Goal: Find specific page/section: Find specific page/section

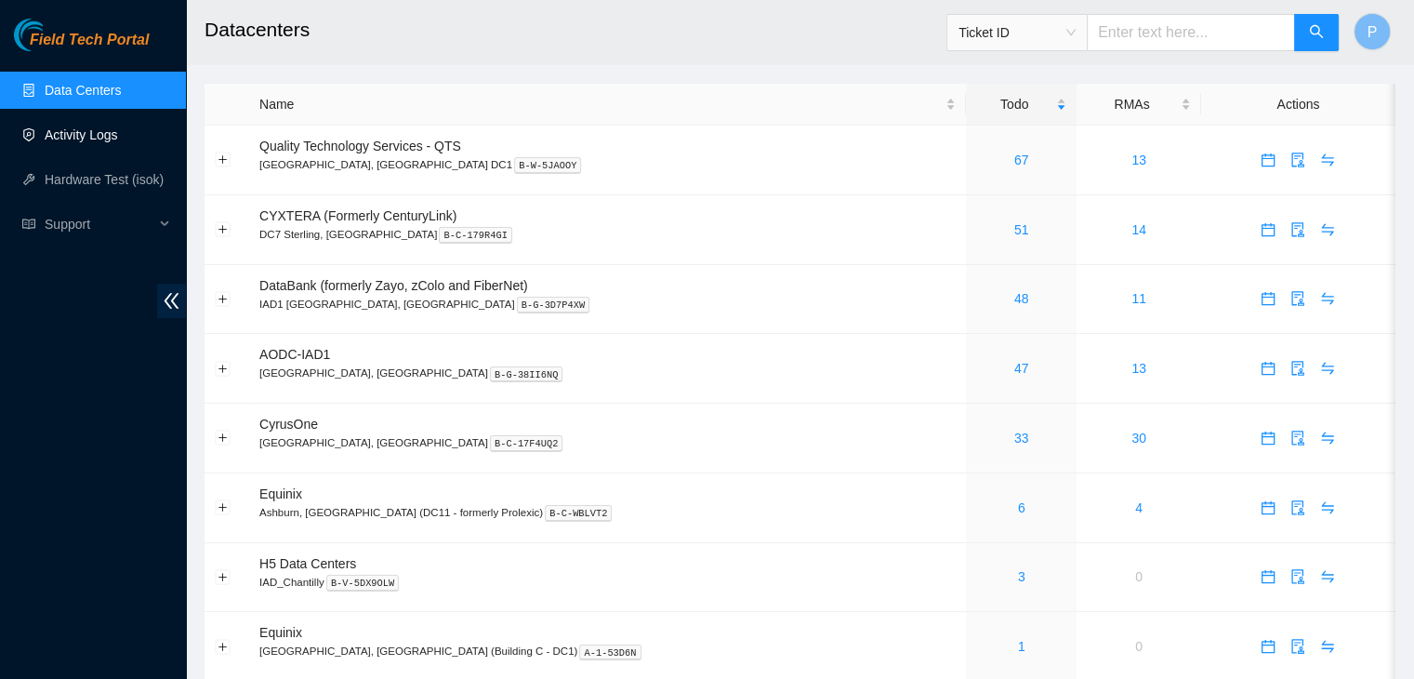
click at [97, 135] on link "Activity Logs" at bounding box center [81, 134] width 73 height 15
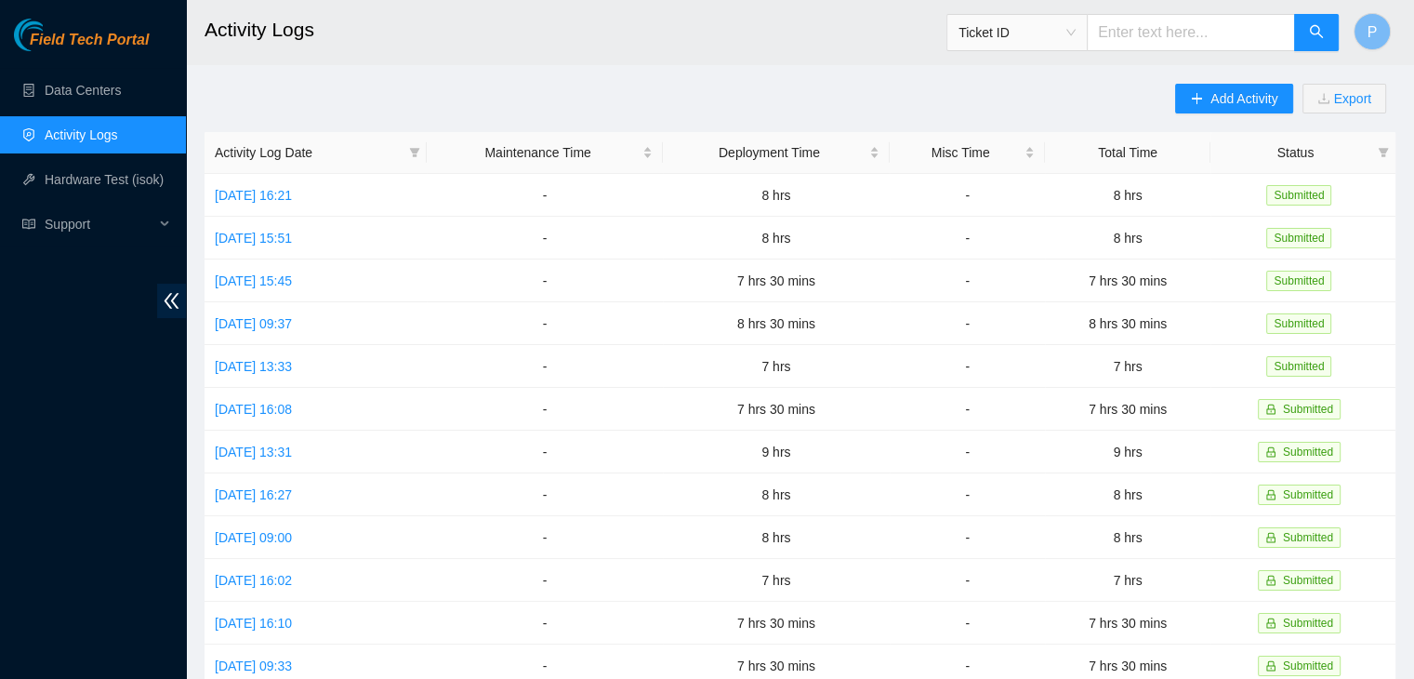
click at [88, 70] on ul "Data Centers Activity Logs Hardware Test (isok) Support" at bounding box center [93, 157] width 186 height 179
click at [97, 98] on link "Data Centers" at bounding box center [83, 90] width 76 height 15
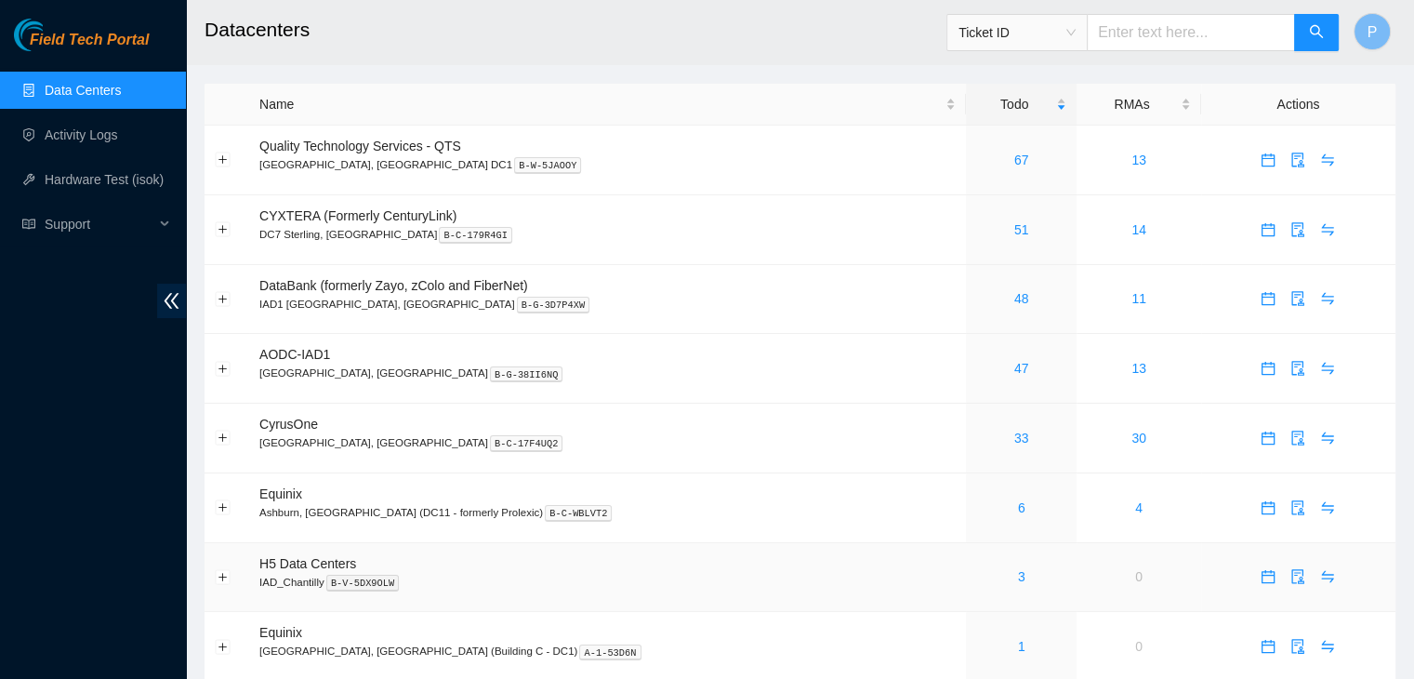
scroll to position [14, 0]
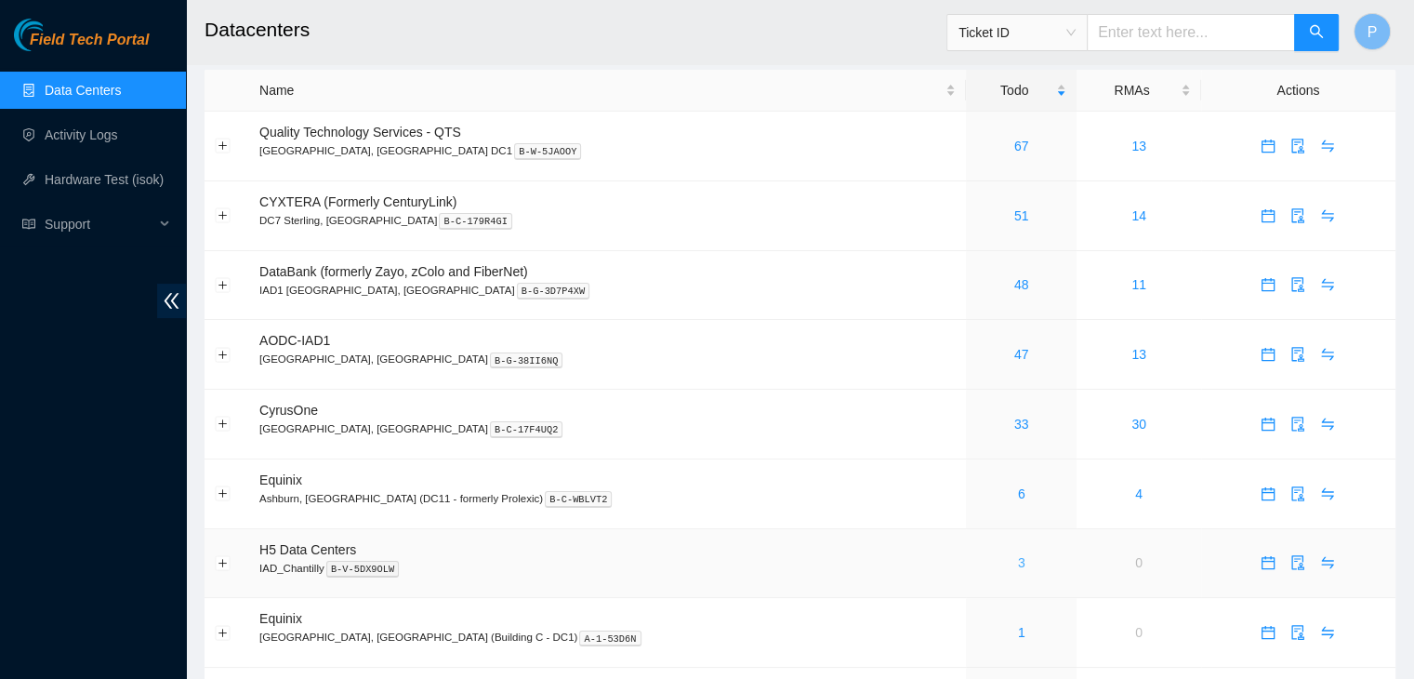
click at [1018, 567] on link "3" at bounding box center [1021, 562] width 7 height 15
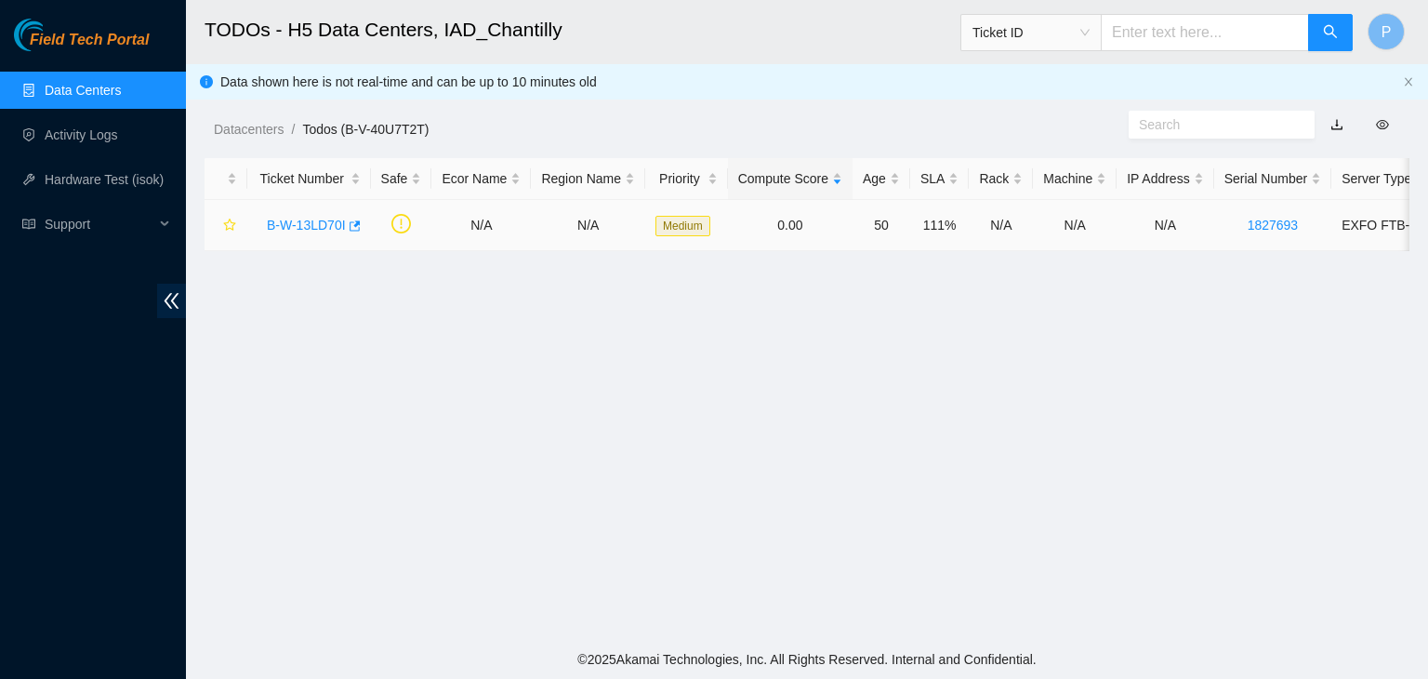
click at [309, 224] on link "B-W-13LD70I" at bounding box center [306, 225] width 79 height 15
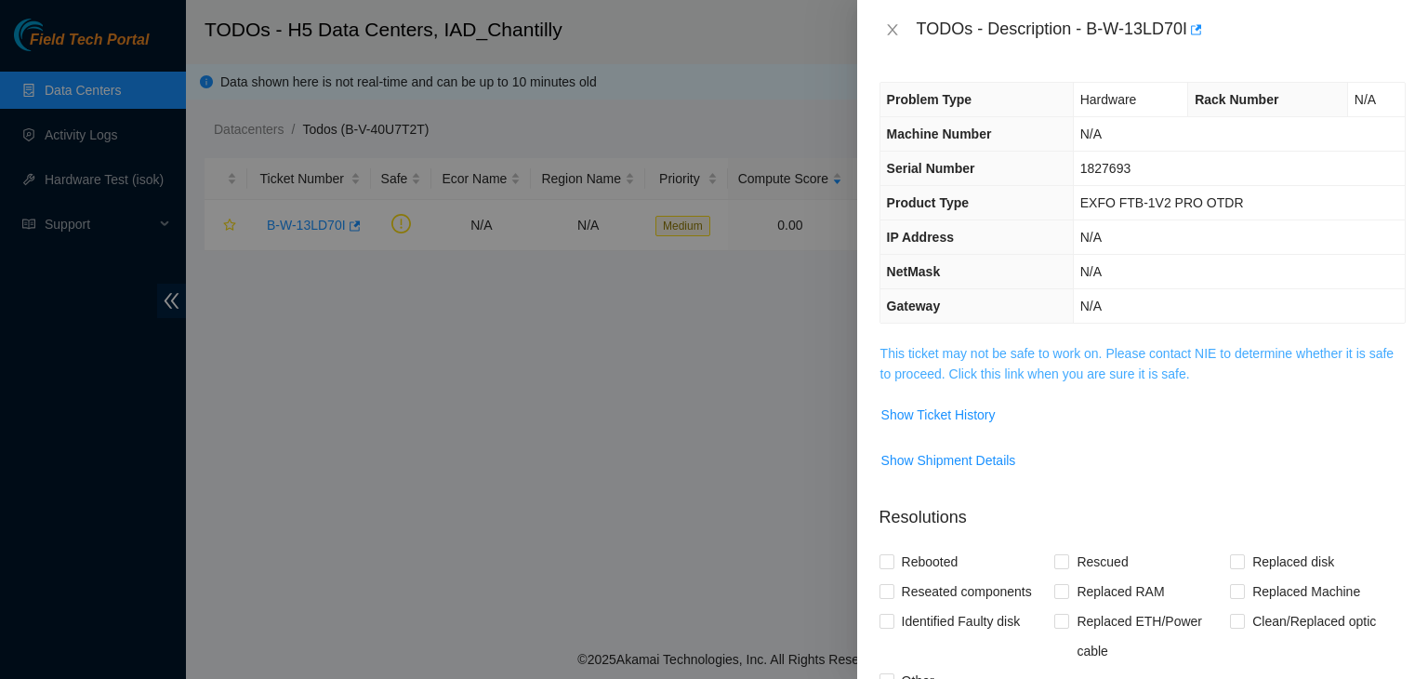
click at [1089, 354] on link "This ticket may not be safe to work on. Please contact NIE to determine whether…" at bounding box center [1137, 363] width 513 height 35
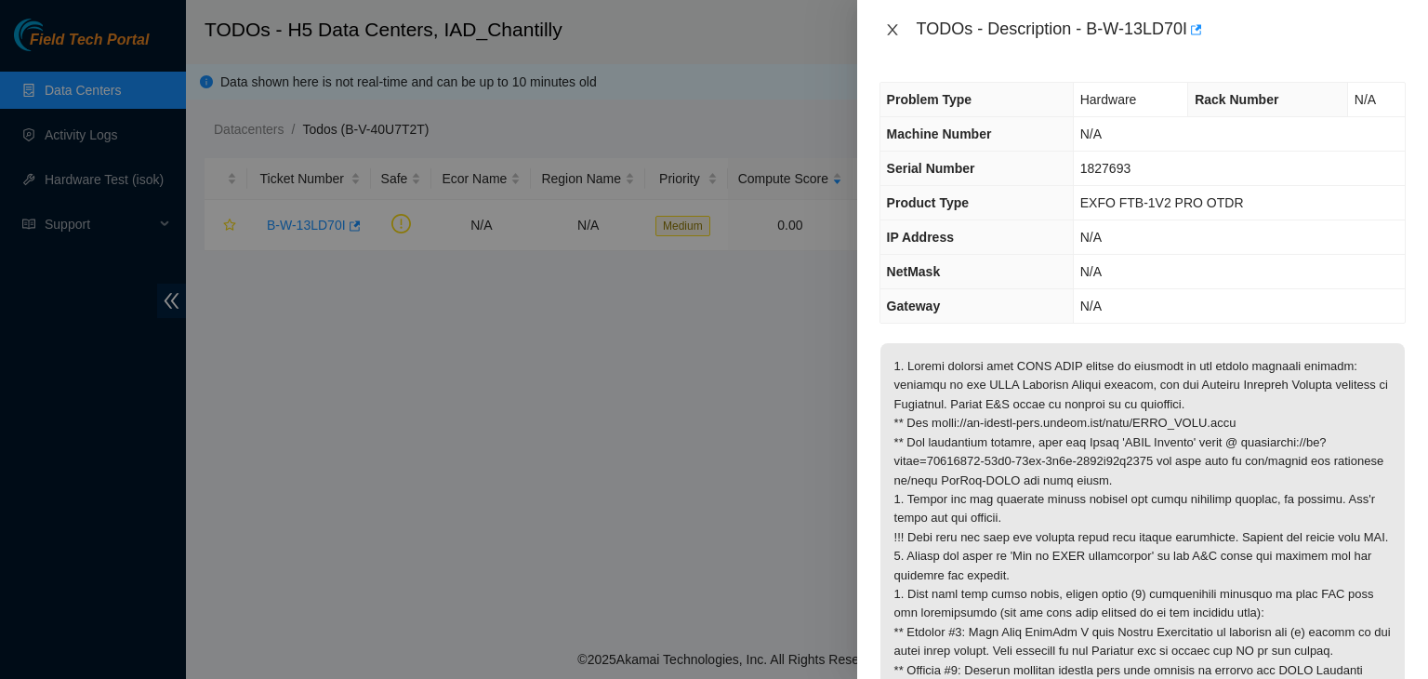
click at [881, 34] on button "Close" at bounding box center [893, 30] width 26 height 18
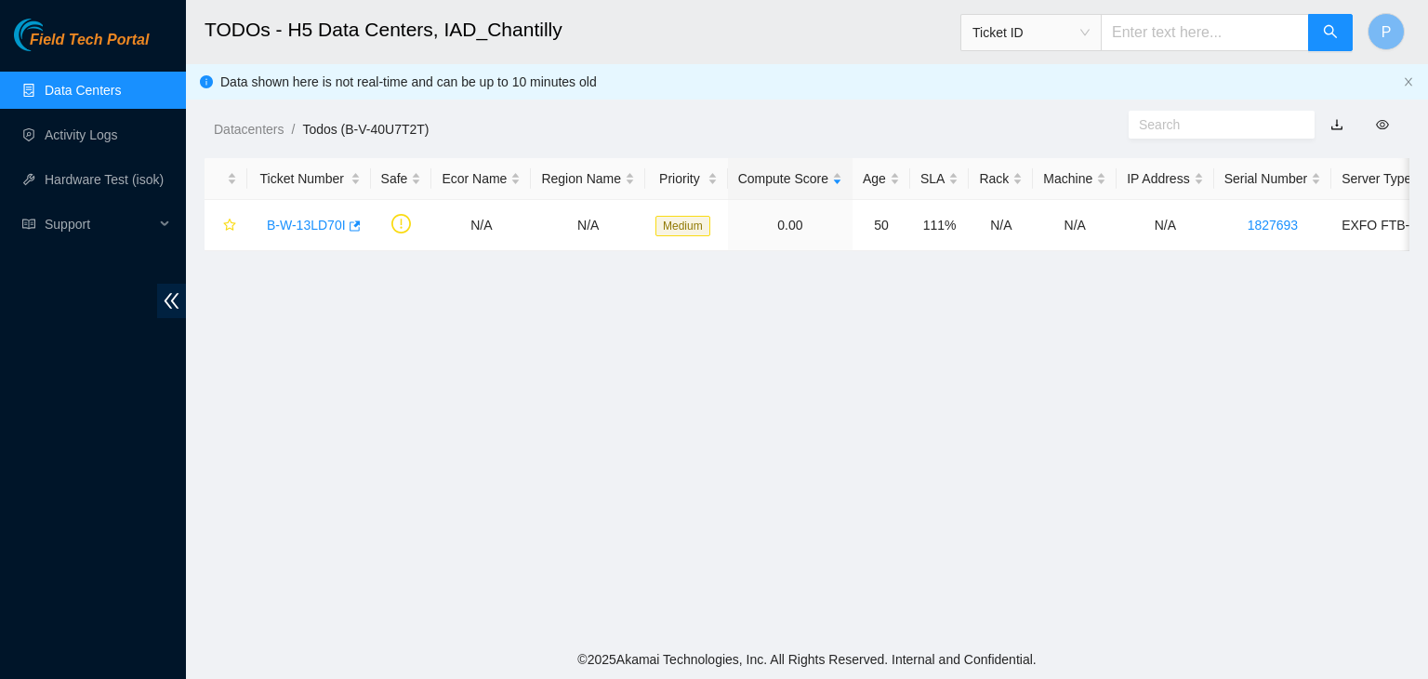
click at [82, 94] on link "Data Centers" at bounding box center [83, 90] width 76 height 15
